Goal: Information Seeking & Learning: Check status

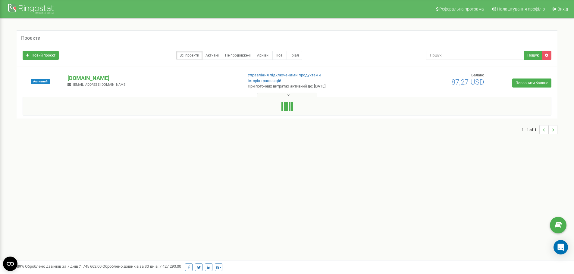
click at [143, 177] on div "Реферальна програма Налаштування профілю Вихід Проєкти Новий проєкт Всі проєкти…" at bounding box center [287, 180] width 574 height 361
click at [288, 94] on icon at bounding box center [288, 95] width 3 height 4
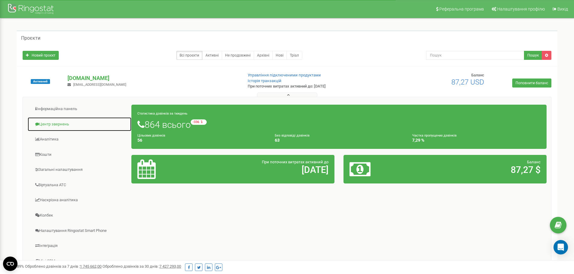
click at [56, 120] on link "Центр звернень" at bounding box center [79, 124] width 104 height 15
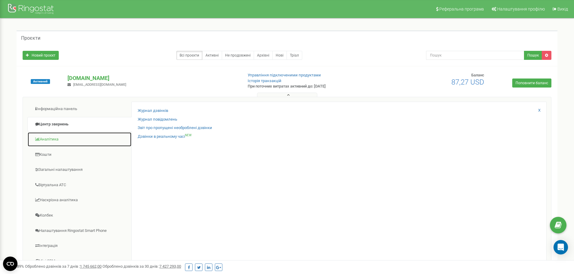
click at [48, 139] on link "Аналiтика" at bounding box center [79, 139] width 104 height 15
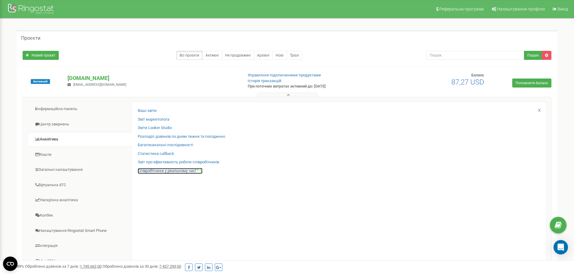
click at [148, 171] on link "Співробітники у реальному часі NEW" at bounding box center [170, 171] width 65 height 6
